Goal: Find specific page/section: Find specific page/section

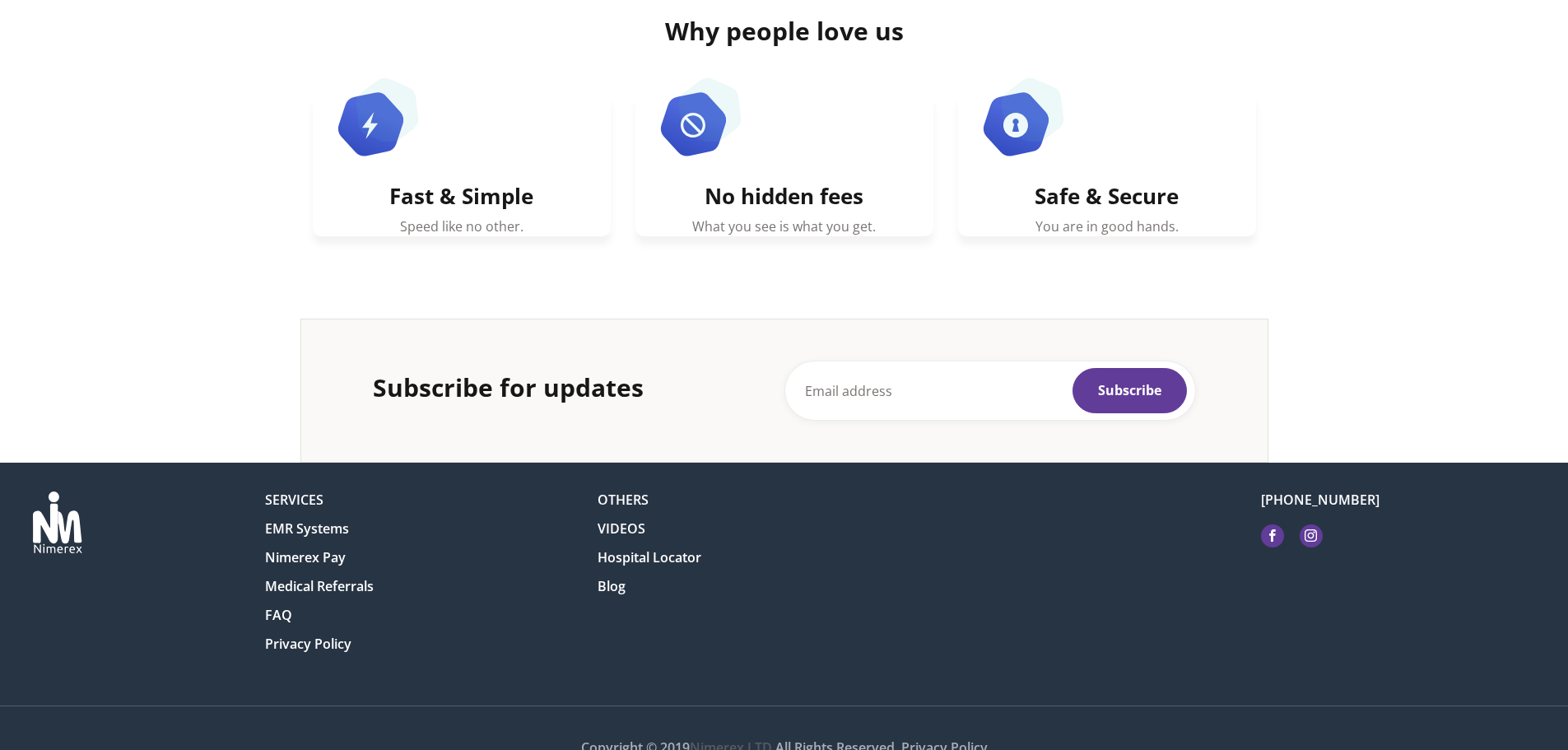
scroll to position [993, 0]
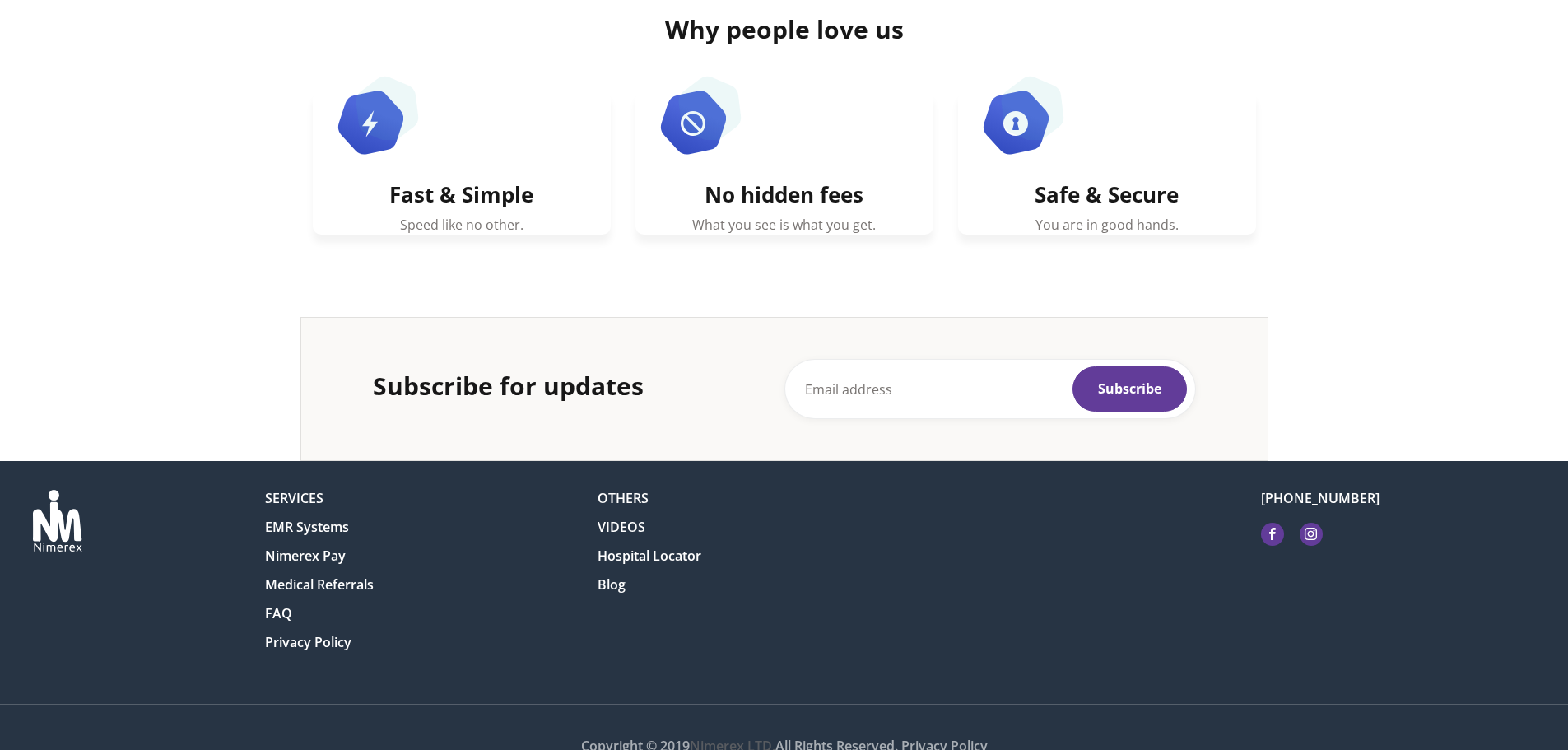
click at [321, 534] on link "EMR Systems" at bounding box center [306, 526] width 84 height 17
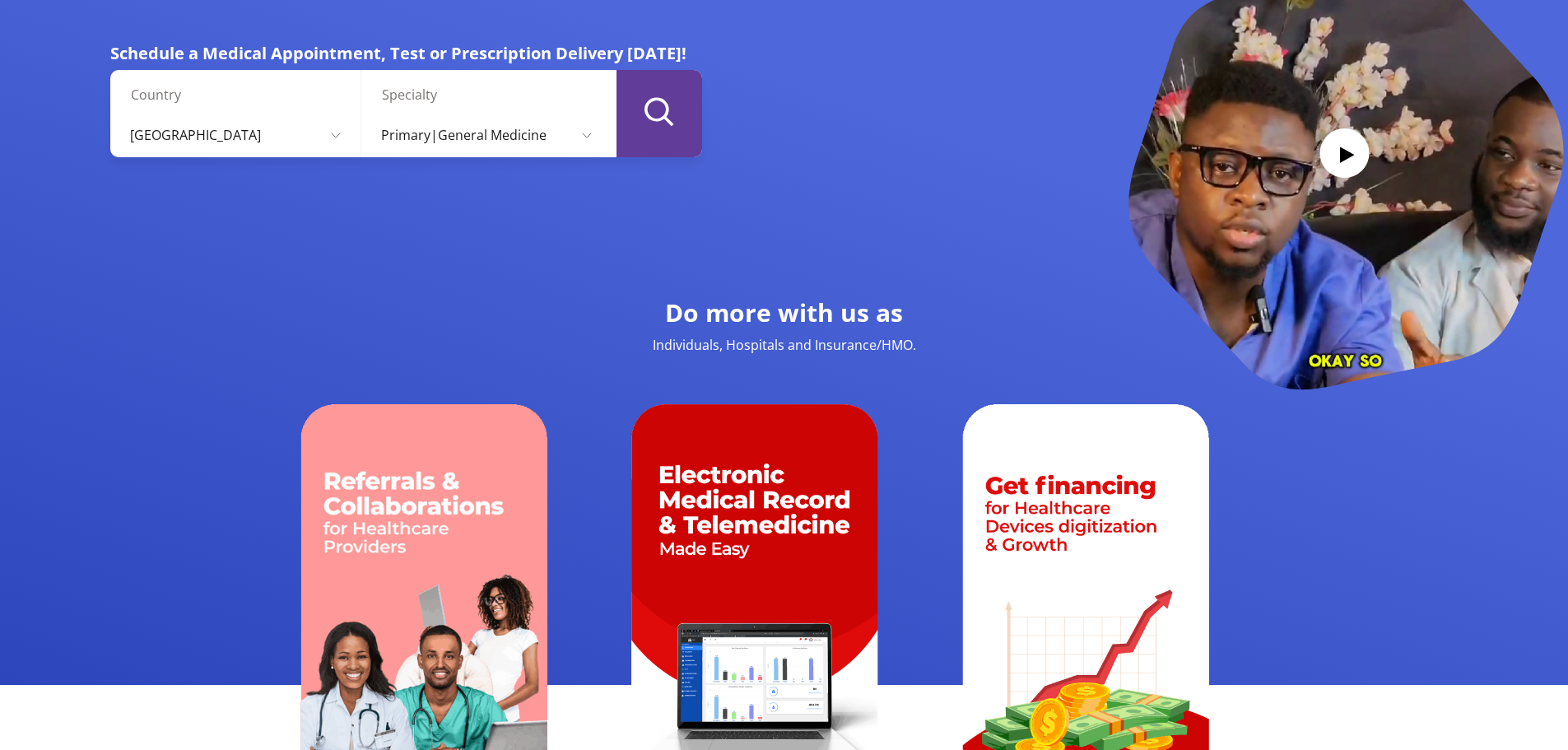
scroll to position [162, 0]
click at [504, 148] on select "Primary|General Medicine Clinical laboratory sciences Dermatology Dietetics Eme…" at bounding box center [487, 136] width 234 height 45
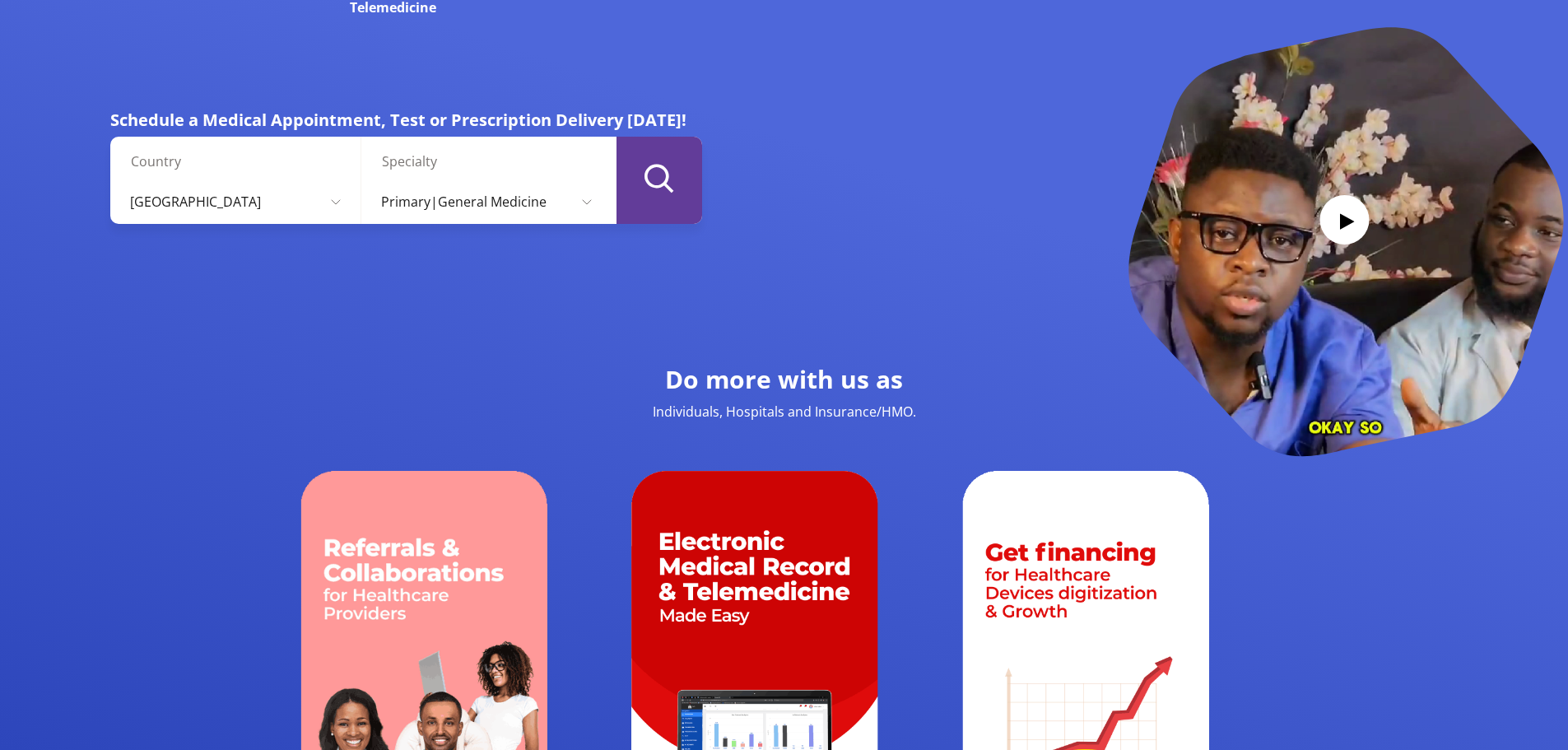
scroll to position [0, 0]
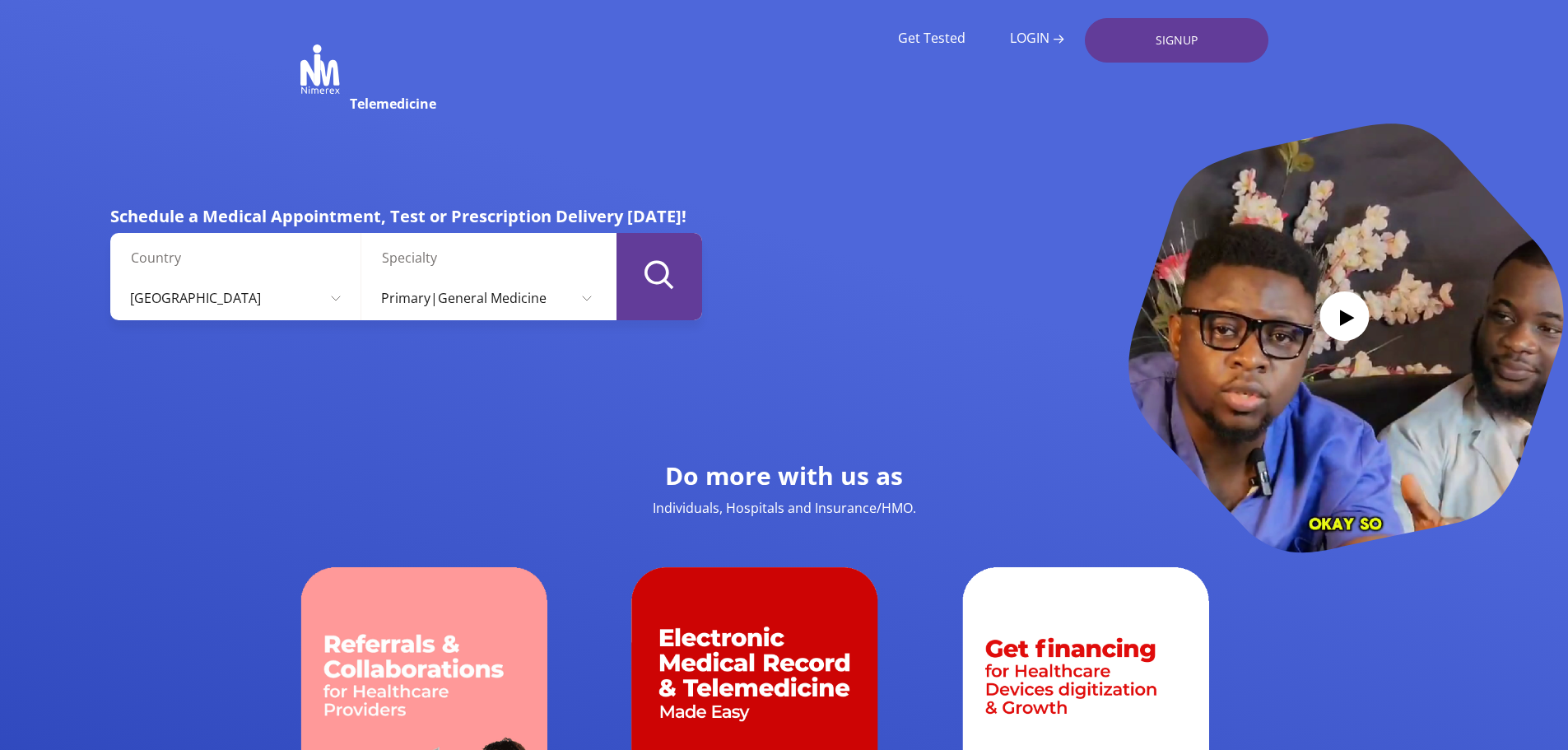
click at [658, 270] on icon "submit" at bounding box center [659, 275] width 30 height 29
